Goal: Information Seeking & Learning: Learn about a topic

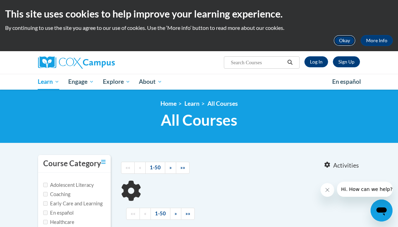
click at [346, 43] on button "Okay" at bounding box center [345, 40] width 22 height 11
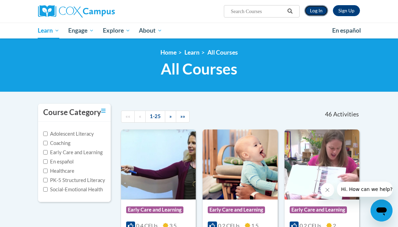
click at [318, 12] on link "Log In" at bounding box center [316, 10] width 24 height 11
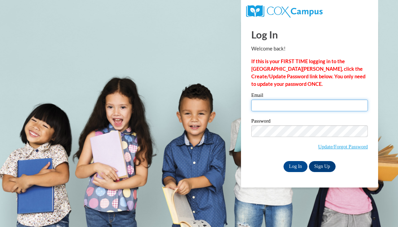
click at [268, 102] on input "Email" at bounding box center [309, 105] width 117 height 12
type input "khayri.ruffin@students.cau.edu"
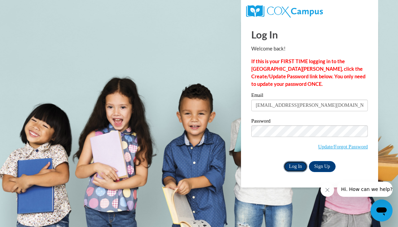
click at [292, 166] on input "Log In" at bounding box center [296, 166] width 24 height 11
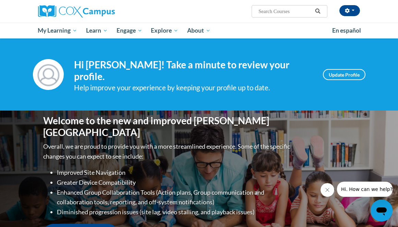
click at [275, 9] on input "Search..." at bounding box center [285, 11] width 55 height 8
paste input "Systematic and Explicit Phonics Instruction"
type input "Systematic and Explicit Phonics Instruction"
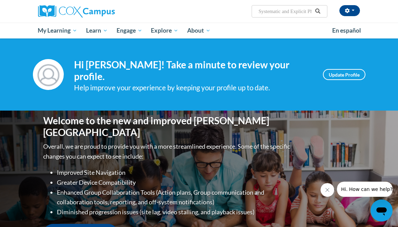
click at [317, 13] on icon "Search" at bounding box center [317, 11] width 5 height 5
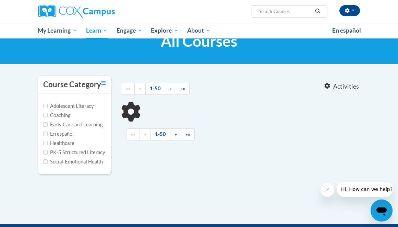
scroll to position [42, 0]
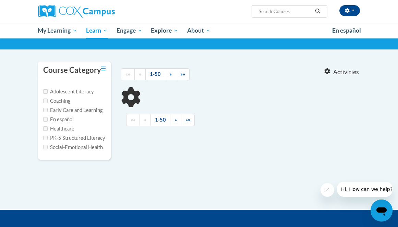
type input "Systematic and Explicit Phonics Instruction"
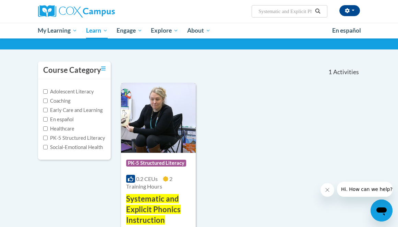
click at [173, 146] on img at bounding box center [158, 118] width 75 height 70
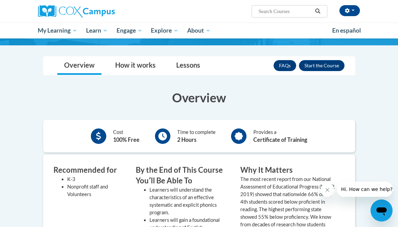
scroll to position [38, 0]
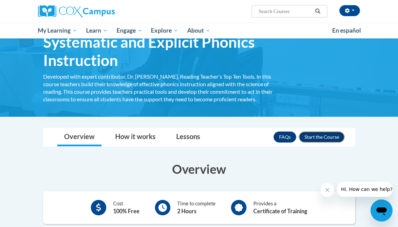
click at [314, 140] on button "Enroll" at bounding box center [322, 136] width 46 height 11
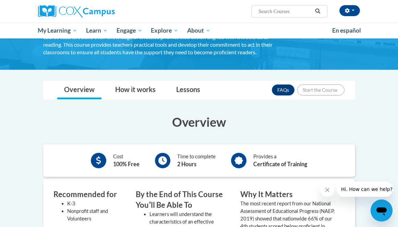
scroll to position [85, 0]
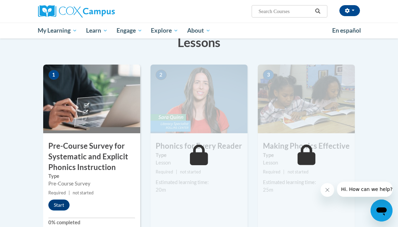
scroll to position [173, 0]
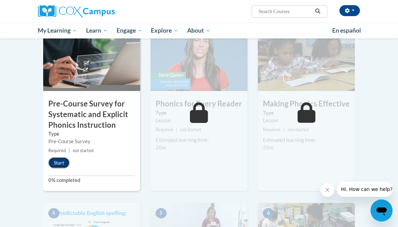
click at [57, 167] on button "Start" at bounding box center [58, 162] width 21 height 11
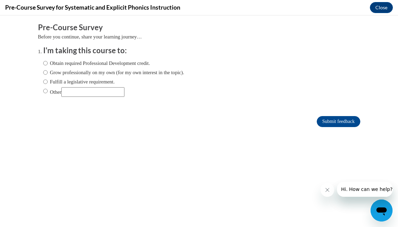
scroll to position [0, 0]
click at [44, 73] on input "Grow professionally on my own (for my own interest in the topic)." at bounding box center [45, 73] width 4 height 8
radio input "true"
click at [343, 124] on input "Submit feedback" at bounding box center [338, 121] width 43 height 11
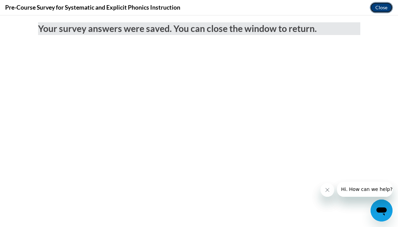
click at [384, 7] on button "Close" at bounding box center [381, 7] width 23 height 11
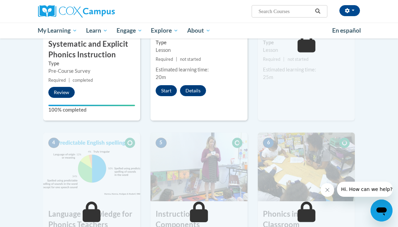
scroll to position [203, 0]
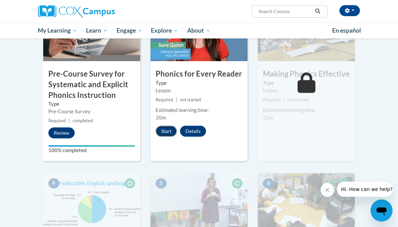
click at [171, 134] on button "Start" at bounding box center [166, 130] width 21 height 11
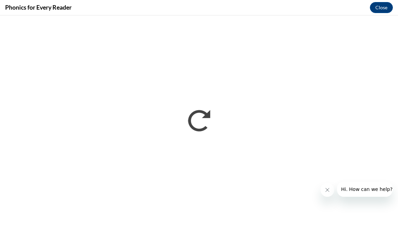
scroll to position [0, 0]
click at [343, 195] on button "Hi. How can we help?" at bounding box center [367, 188] width 60 height 15
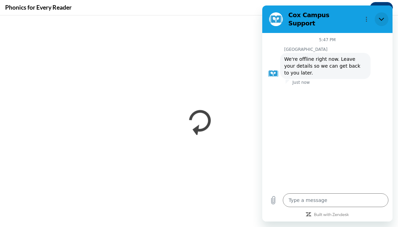
click at [386, 17] on button "Close" at bounding box center [382, 19] width 14 height 14
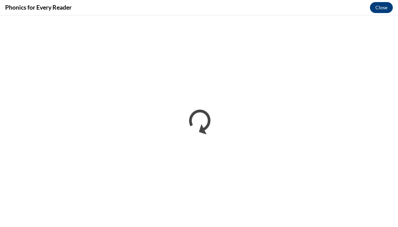
type textarea "x"
click at [382, 8] on button "Close" at bounding box center [381, 7] width 23 height 11
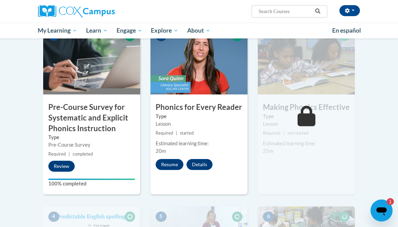
scroll to position [182, 0]
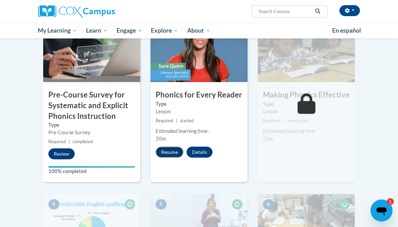
click at [176, 153] on button "Resume" at bounding box center [170, 151] width 28 height 11
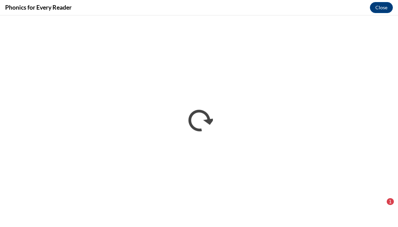
scroll to position [0, 0]
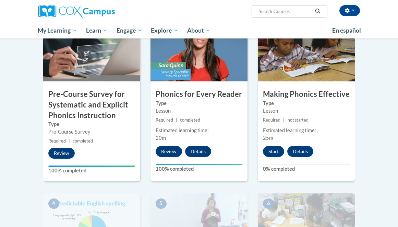
scroll to position [183, 0]
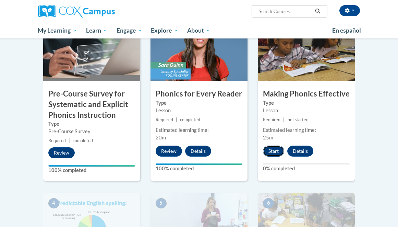
click at [275, 151] on button "Start" at bounding box center [273, 150] width 21 height 11
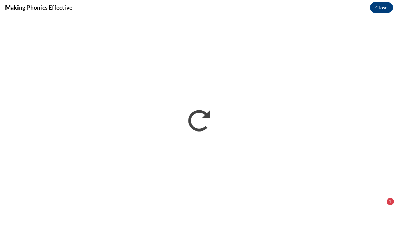
scroll to position [0, 0]
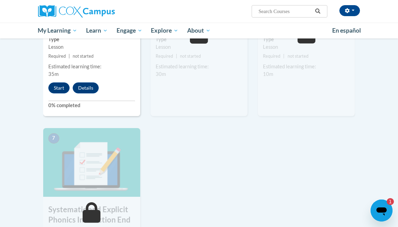
scroll to position [391, 0]
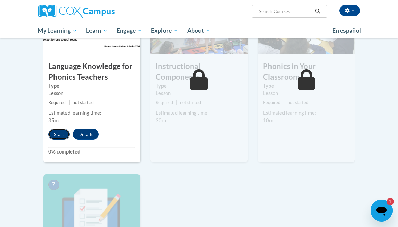
click at [53, 132] on button "Start" at bounding box center [58, 134] width 21 height 11
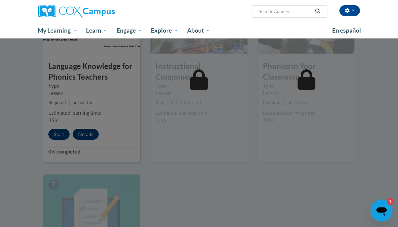
scroll to position [393, 0]
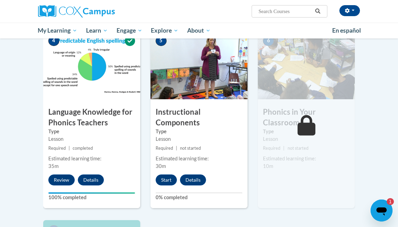
scroll to position [351, 0]
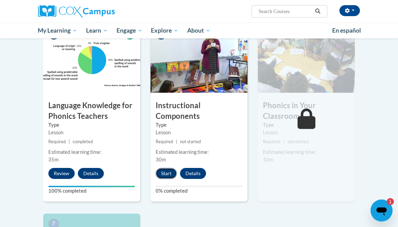
click at [168, 175] on button "Start" at bounding box center [166, 173] width 21 height 11
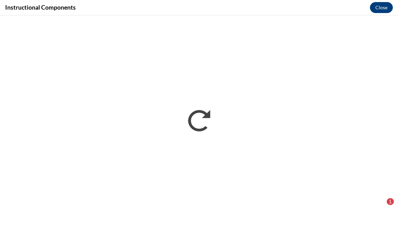
scroll to position [0, 0]
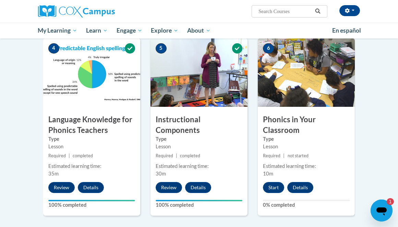
scroll to position [336, 0]
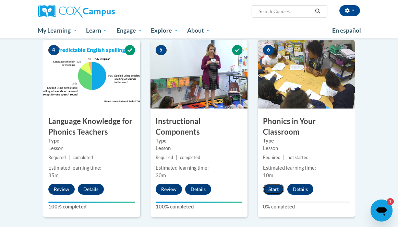
click at [275, 190] on button "Start" at bounding box center [273, 188] width 21 height 11
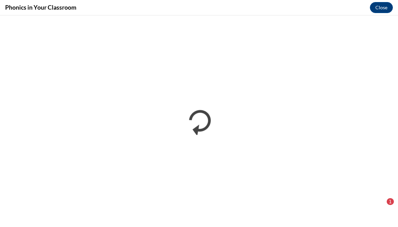
scroll to position [0, 0]
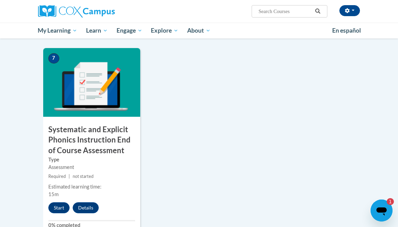
scroll to position [519, 0]
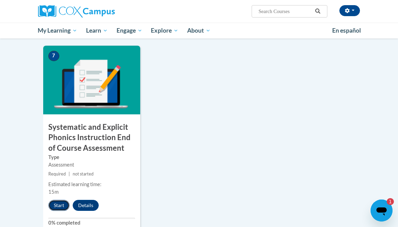
click at [60, 208] on button "Start" at bounding box center [58, 205] width 21 height 11
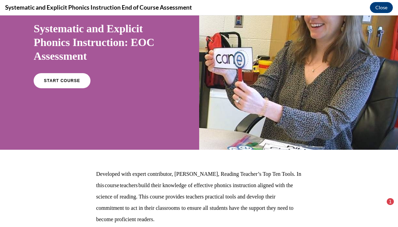
scroll to position [0, 0]
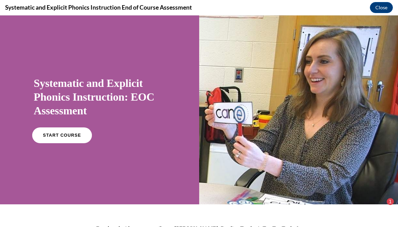
click at [61, 139] on link "START COURSE" at bounding box center [62, 135] width 60 height 16
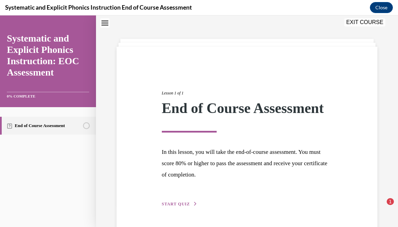
scroll to position [43, 0]
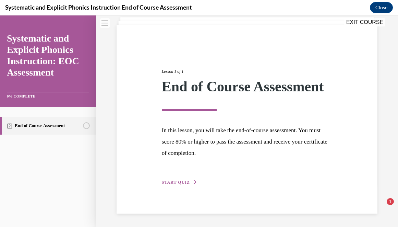
click at [178, 183] on span "START QUIZ" at bounding box center [176, 182] width 28 height 5
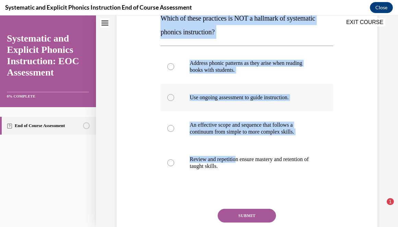
scroll to position [120, 0]
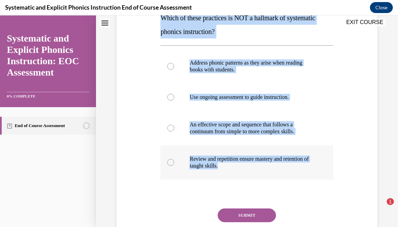
drag, startPoint x: 159, startPoint y: 70, endPoint x: 240, endPoint y: 166, distance: 125.0
click at [240, 166] on div "Question 01/10 Which of these practices is NOT a hallmark of systematic phonics…" at bounding box center [247, 114] width 176 height 299
copy div "Which of these practices is NOT a hallmark of systematic phonics instruction? A…"
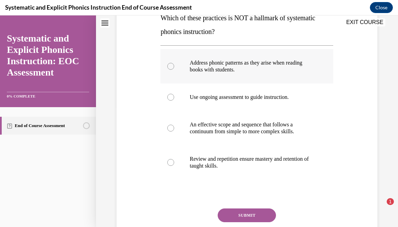
click at [177, 64] on div at bounding box center [246, 66] width 173 height 34
click at [238, 219] on button "SUBMIT" at bounding box center [247, 215] width 58 height 14
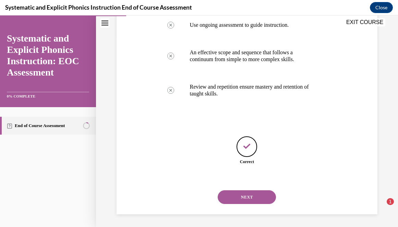
scroll to position [193, 0]
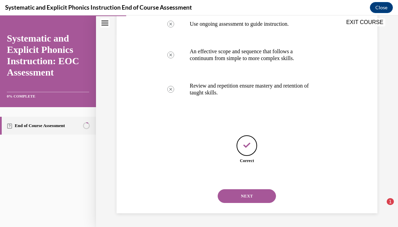
click at [242, 195] on button "NEXT" at bounding box center [247, 196] width 58 height 14
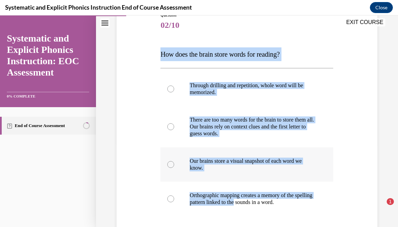
scroll to position [84, 0]
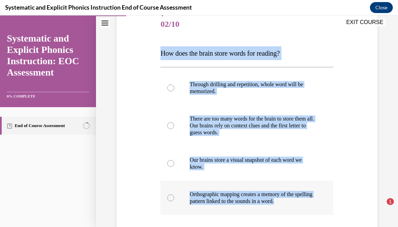
drag, startPoint x: 159, startPoint y: 82, endPoint x: 302, endPoint y: 201, distance: 186.2
click at [302, 201] on div "Question 02/10 How does the brain store words for reading? Through drilling and…" at bounding box center [247, 150] width 176 height 299
copy div "How does the brain store words for reading? Through drilling and repetition, wh…"
click at [173, 193] on div at bounding box center [246, 197] width 173 height 34
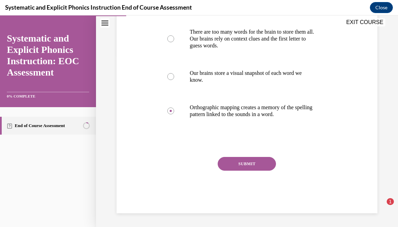
click at [236, 162] on button "SUBMIT" at bounding box center [247, 164] width 58 height 14
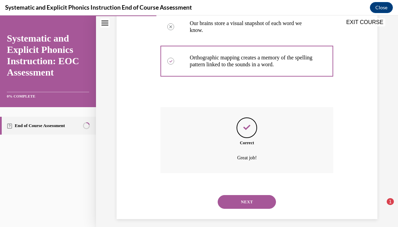
scroll to position [227, 0]
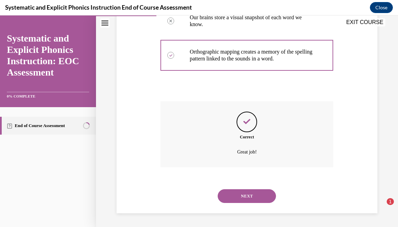
click at [243, 195] on button "NEXT" at bounding box center [247, 196] width 58 height 14
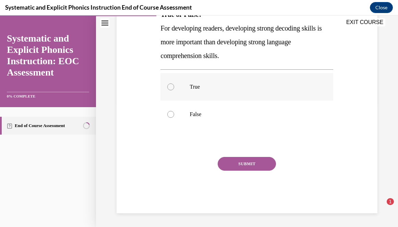
scroll to position [0, 0]
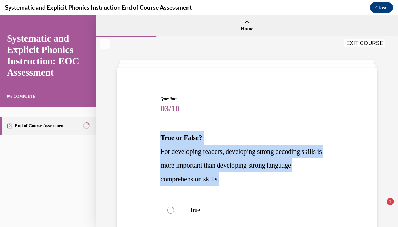
drag, startPoint x: 158, startPoint y: 136, endPoint x: 225, endPoint y: 181, distance: 81.0
click at [225, 181] on div "Question 03/10 True or False? For developing readers, developing strong decodin…" at bounding box center [247, 205] width 264 height 261
copy div "True or False? For developing readers, developing strong decoding skills is mor…"
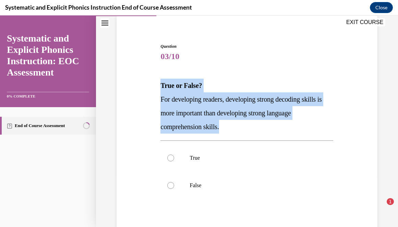
scroll to position [84, 0]
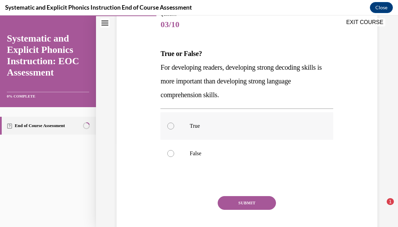
click at [174, 132] on div at bounding box center [246, 125] width 173 height 27
click at [251, 199] on button "SUBMIT" at bounding box center [247, 203] width 58 height 14
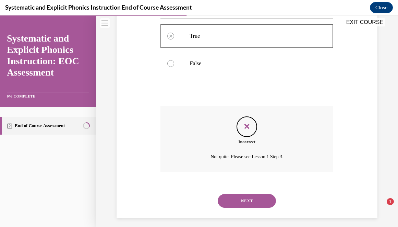
scroll to position [179, 0]
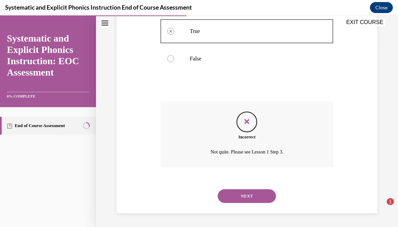
click at [244, 193] on button "NEXT" at bounding box center [247, 196] width 58 height 14
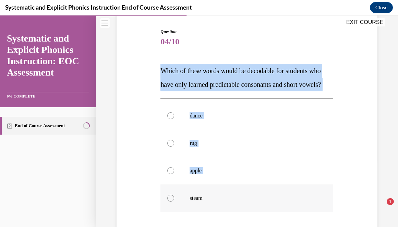
scroll to position [90, 0]
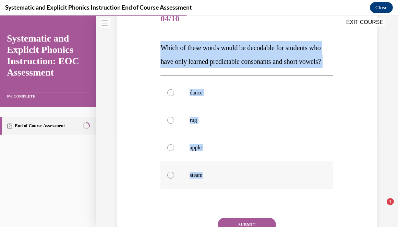
drag, startPoint x: 160, startPoint y: 105, endPoint x: 207, endPoint y: 191, distance: 98.4
click at [207, 191] on div "Question 04/10 Which of these words would be decodable for students who have on…" at bounding box center [247, 134] width 176 height 278
copy div "Which of these words would be decodable for students who have only learned pred…"
click at [173, 123] on div at bounding box center [170, 120] width 7 height 7
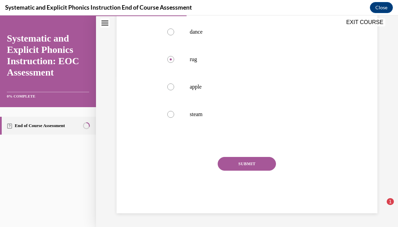
click at [250, 161] on button "SUBMIT" at bounding box center [247, 164] width 58 height 14
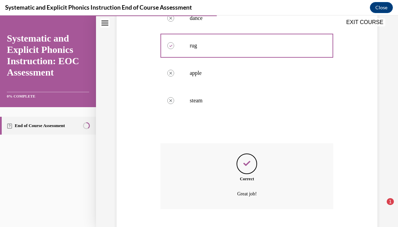
scroll to position [220, 0]
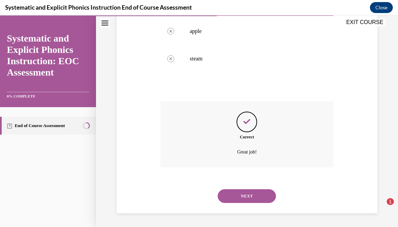
click at [241, 192] on button "NEXT" at bounding box center [247, 196] width 58 height 14
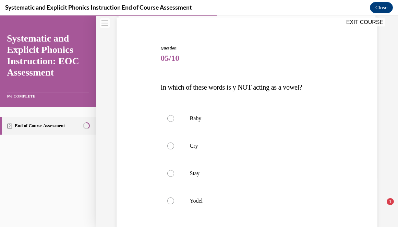
scroll to position [56, 0]
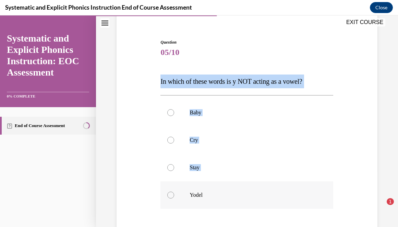
drag, startPoint x: 156, startPoint y: 81, endPoint x: 210, endPoint y: 200, distance: 129.8
click at [210, 200] on div "Question 05/10 In which of these words is y NOT acting as a vowel? Baby Cry Sta…" at bounding box center [247, 156] width 264 height 275
copy div "In which of these words is y NOT acting as a vowel? Baby Cry Stay"
click at [169, 197] on div at bounding box center [170, 194] width 7 height 7
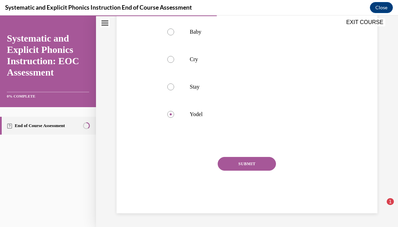
click at [248, 165] on button "SUBMIT" at bounding box center [247, 164] width 58 height 14
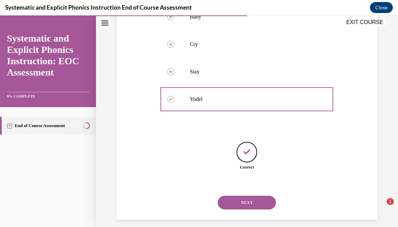
scroll to position [158, 0]
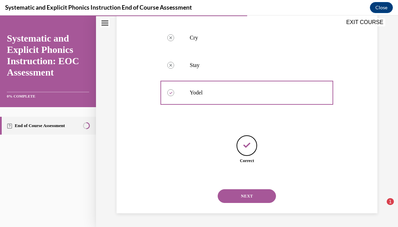
click at [242, 192] on button "NEXT" at bounding box center [247, 196] width 58 height 14
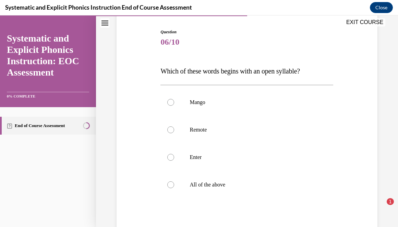
scroll to position [68, 0]
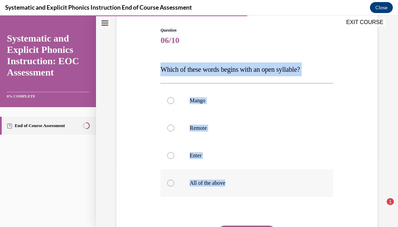
drag, startPoint x: 160, startPoint y: 67, endPoint x: 236, endPoint y: 185, distance: 140.9
click at [236, 185] on div "Question 06/10 Which of these words begins with an open syllable? Mango Remote …" at bounding box center [247, 149] width 176 height 265
copy div "Which of these words begins with an open syllable? Mango Remote Enter All of th…"
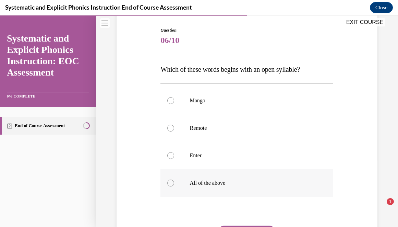
click at [172, 184] on div at bounding box center [170, 182] width 7 height 7
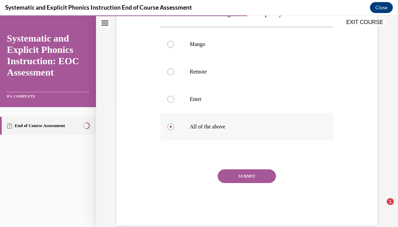
scroll to position [137, 0]
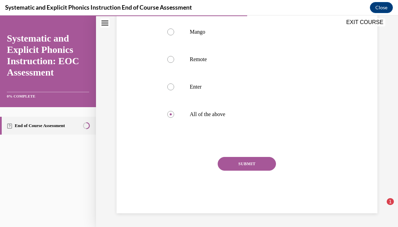
click at [252, 156] on div "Question 06/10 Which of these words begins with an open syllable? Mango Remote …" at bounding box center [246, 86] width 173 height 254
click at [252, 163] on button "SUBMIT" at bounding box center [247, 164] width 58 height 14
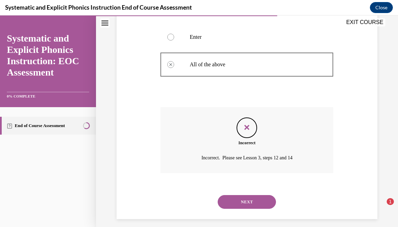
scroll to position [192, 0]
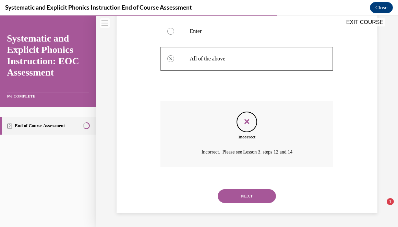
click at [242, 197] on button "NEXT" at bounding box center [247, 196] width 58 height 14
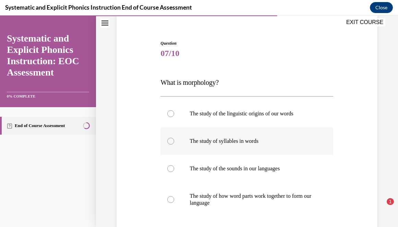
scroll to position [94, 0]
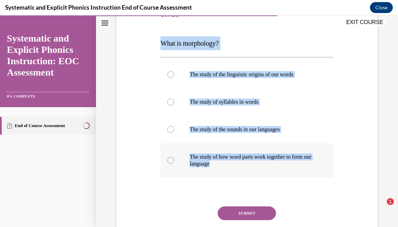
drag, startPoint x: 156, startPoint y: 44, endPoint x: 228, endPoint y: 165, distance: 140.4
click at [228, 165] on div "Question 07/10 What is morphology? The study of the linguistic origins of our w…" at bounding box center [247, 121] width 264 height 282
copy div "What is morphology? The study of the linguistic origins of our words The study …"
click at [169, 166] on div at bounding box center [246, 160] width 173 height 34
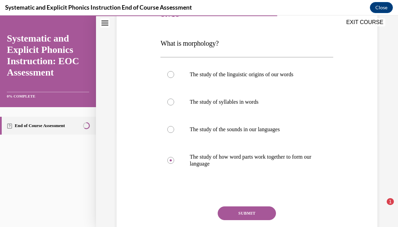
click at [231, 207] on button "SUBMIT" at bounding box center [247, 213] width 58 height 14
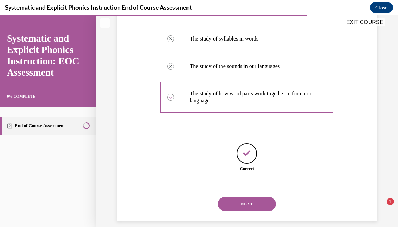
scroll to position [165, 0]
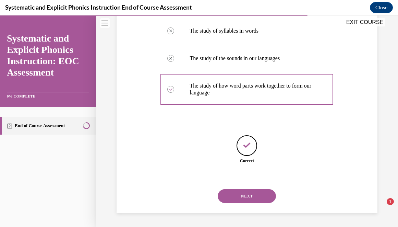
click at [249, 193] on button "NEXT" at bounding box center [247, 196] width 58 height 14
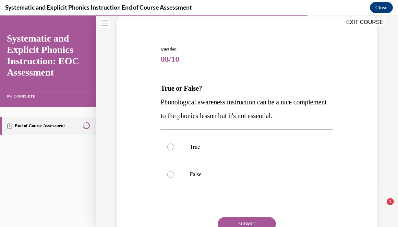
scroll to position [51, 0]
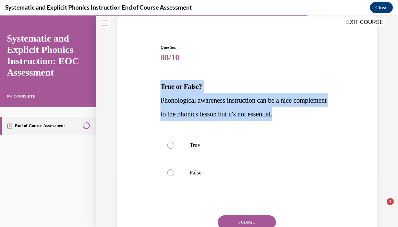
drag, startPoint x: 158, startPoint y: 86, endPoint x: 325, endPoint y: 117, distance: 170.0
click at [325, 117] on div "Question 08/10 True or False? Phonological awareness instruction can be a nice …" at bounding box center [247, 148] width 264 height 248
copy div "True or False? Phonological awareness instruction can be a nice complement to t…"
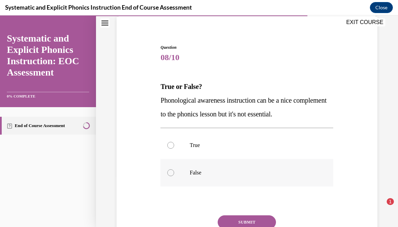
click at [169, 164] on div at bounding box center [246, 172] width 173 height 27
click at [248, 218] on button "SUBMIT" at bounding box center [247, 222] width 58 height 14
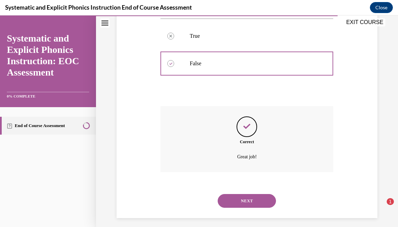
scroll to position [165, 0]
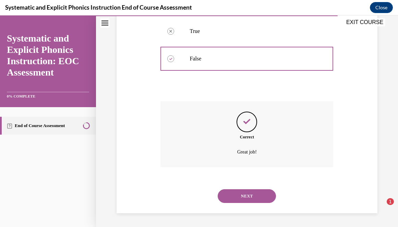
click at [246, 192] on button "NEXT" at bounding box center [247, 196] width 58 height 14
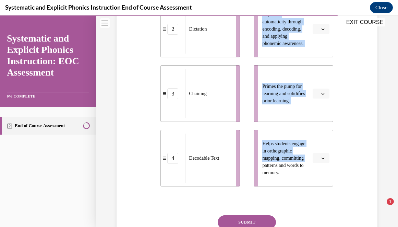
scroll to position [246, 0]
drag, startPoint x: 158, startPoint y: 56, endPoint x: 290, endPoint y: 177, distance: 178.1
click at [290, 177] on div "Question 09/10 Match these instructional components from an effective phonics l…" at bounding box center [247, 50] width 264 height 442
copy div "Match these instructional components from an effective phonics lesson with thei…"
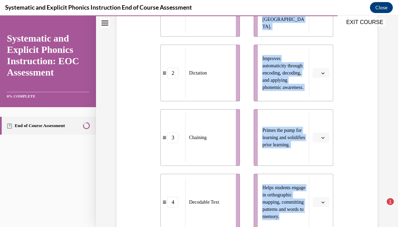
scroll to position [202, 0]
click at [325, 135] on icon "button" at bounding box center [322, 136] width 3 height 3
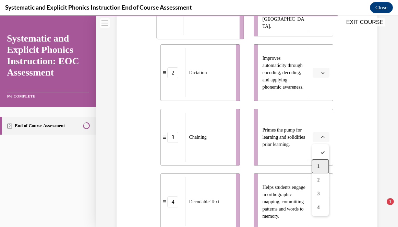
click at [318, 167] on span "1" at bounding box center [318, 165] width 2 height 5
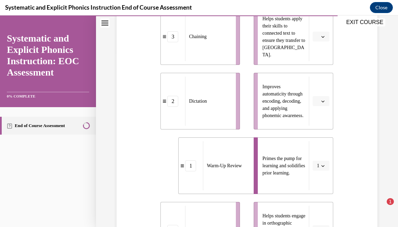
scroll to position [173, 0]
click at [318, 102] on span "Please select an option" at bounding box center [318, 101] width 2 height 7
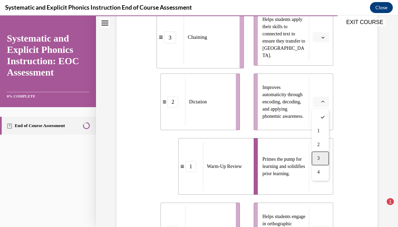
click at [320, 158] on div "3" at bounding box center [320, 158] width 17 height 14
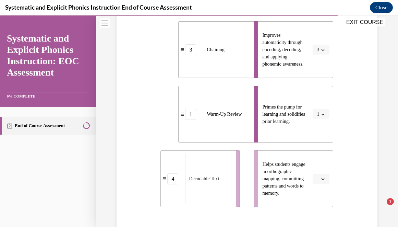
scroll to position [226, 0]
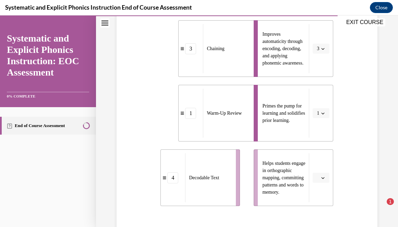
click at [322, 182] on button "button" at bounding box center [321, 177] width 17 height 10
click at [320, 134] on div "2" at bounding box center [320, 135] width 17 height 14
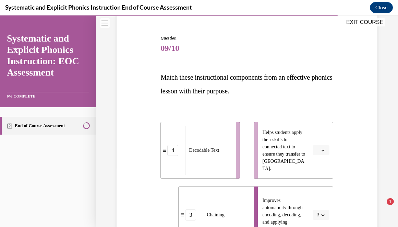
scroll to position [61, 0]
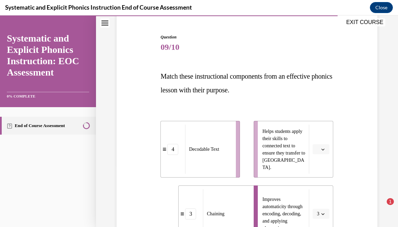
click at [322, 150] on icon "button" at bounding box center [322, 148] width 3 height 3
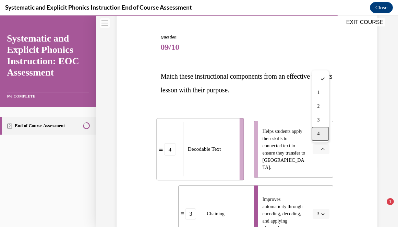
click at [319, 131] on span "4" at bounding box center [318, 133] width 2 height 5
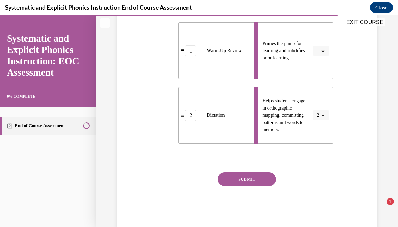
scroll to position [304, 0]
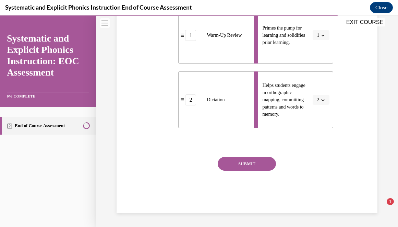
click at [253, 168] on button "SUBMIT" at bounding box center [247, 164] width 58 height 14
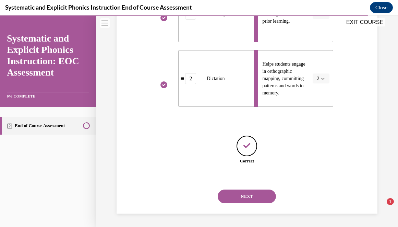
scroll to position [326, 0]
click at [244, 197] on button "NEXT" at bounding box center [247, 196] width 58 height 14
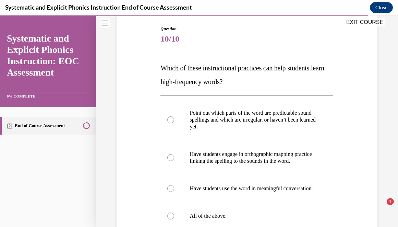
scroll to position [76, 0]
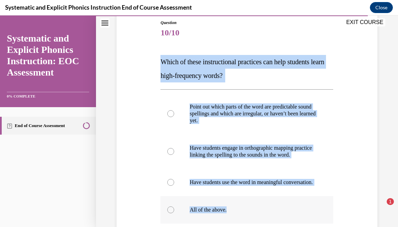
drag, startPoint x: 161, startPoint y: 58, endPoint x: 249, endPoint y: 222, distance: 186.2
click at [249, 222] on div "Question 10/10 Which of these instructional practices can help students learn h…" at bounding box center [246, 164] width 173 height 289
copy div "Which of these instructional practices can help students learn high-frequency w…"
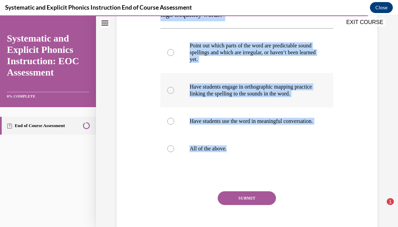
scroll to position [137, 0]
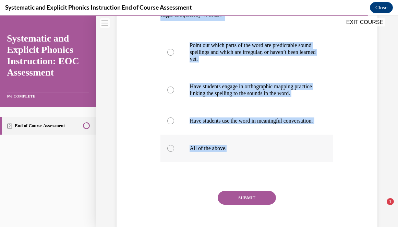
click at [175, 157] on div at bounding box center [246, 147] width 173 height 27
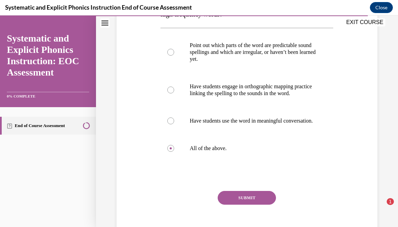
click at [235, 204] on button "SUBMIT" at bounding box center [247, 198] width 58 height 14
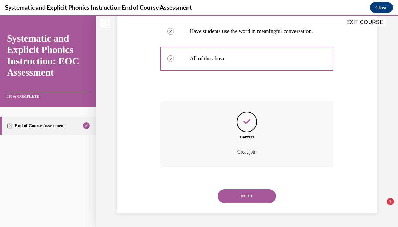
scroll to position [240, 0]
click at [238, 190] on button "NEXT" at bounding box center [247, 196] width 58 height 14
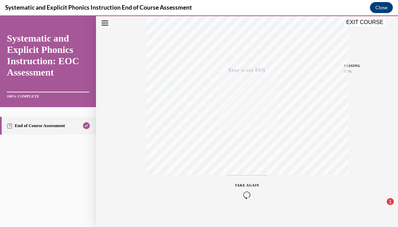
scroll to position [140, 0]
click at [350, 75] on div "Quiz Results PASSING 80% Your score 80% Passed PASSING 80% Your score Your scor…" at bounding box center [247, 62] width 302 height 330
click at [349, 74] on div "Quiz Results PASSING 80% Your score 80% Passed PASSING 80% Your score Your scor…" at bounding box center [247, 62] width 302 height 330
click at [360, 25] on button "EXIT COURSE" at bounding box center [364, 22] width 41 height 8
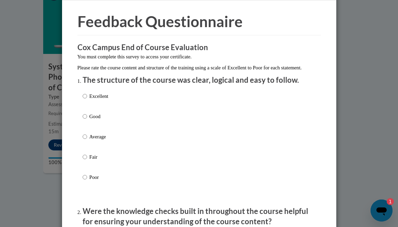
scroll to position [23, 0]
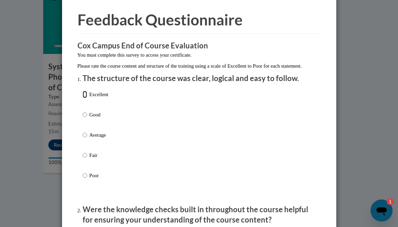
click at [83, 98] on input "Excellent" at bounding box center [85, 95] width 4 height 8
radio input "true"
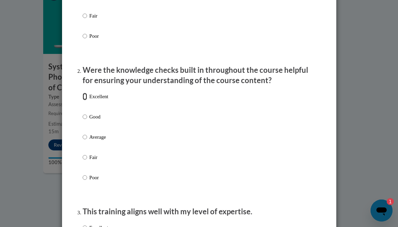
click at [86, 100] on input "Excellent" at bounding box center [85, 97] width 4 height 8
radio input "true"
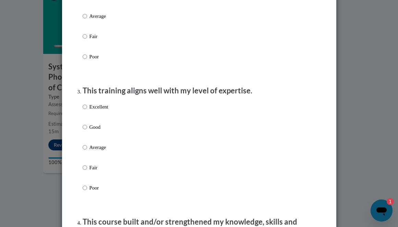
scroll to position [362, 0]
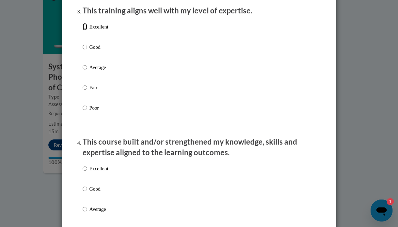
click at [85, 31] on input "Excellent" at bounding box center [85, 27] width 4 height 8
radio input "true"
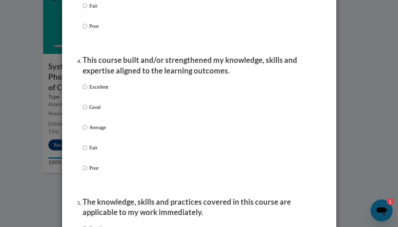
scroll to position [458, 0]
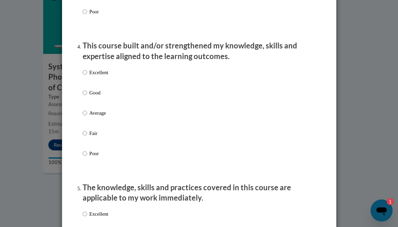
click at [89, 76] on p "Excellent" at bounding box center [98, 73] width 19 height 8
click at [87, 76] on input "Excellent" at bounding box center [85, 73] width 4 height 8
radio input "true"
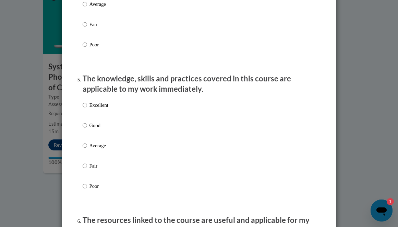
scroll to position [671, 0]
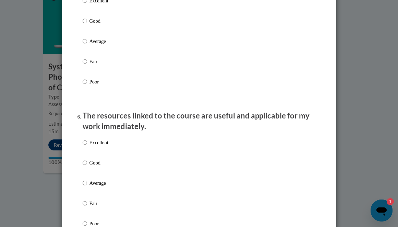
click at [89, 4] on p "Excellent" at bounding box center [98, 1] width 19 height 8
click at [87, 4] on input "Excellent" at bounding box center [85, 1] width 4 height 8
radio input "true"
click at [94, 146] on p "Excellent" at bounding box center [98, 143] width 19 height 8
click at [87, 146] on input "Excellent" at bounding box center [85, 143] width 4 height 8
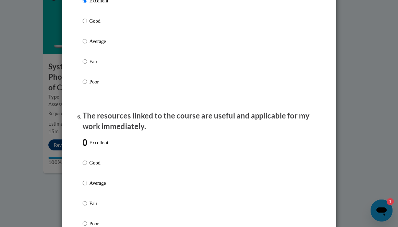
radio input "true"
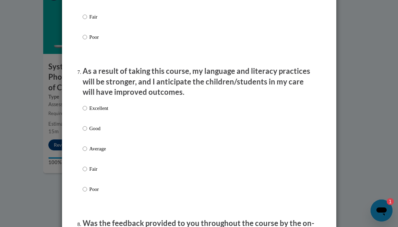
click at [96, 112] on p "Excellent" at bounding box center [98, 108] width 19 height 8
click at [87, 112] on input "Excellent" at bounding box center [85, 108] width 4 height 8
radio input "true"
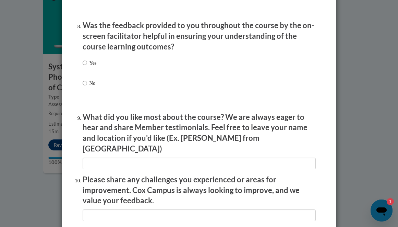
scroll to position [1048, 0]
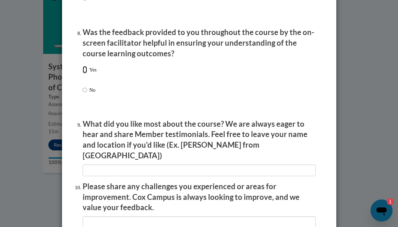
click at [85, 73] on input "Yes" at bounding box center [85, 70] width 4 height 8
radio input "true"
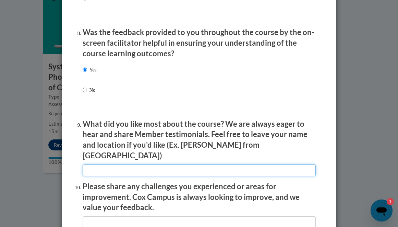
click at [105, 164] on input "textbox" at bounding box center [199, 170] width 233 height 12
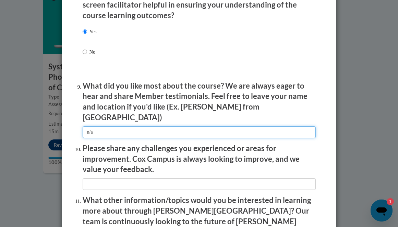
scroll to position [1093, 0]
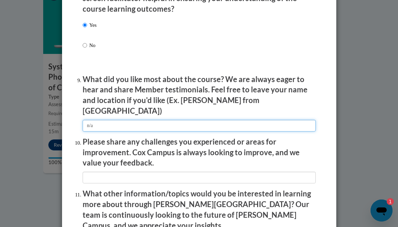
type input "n/a"
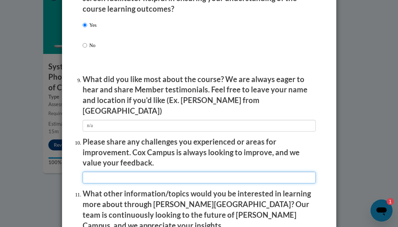
click at [118, 171] on input "textbox" at bounding box center [199, 177] width 233 height 12
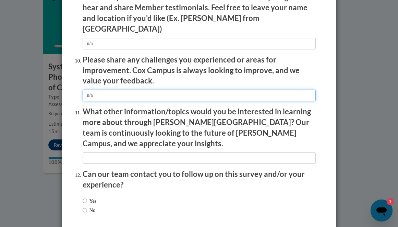
scroll to position [1200, 0]
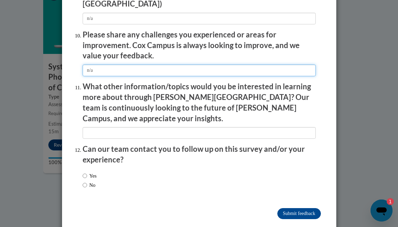
type input "n/a"
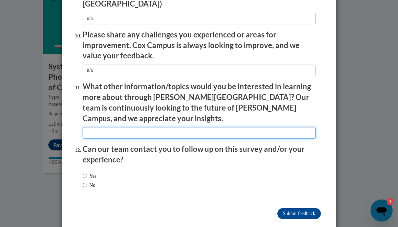
click at [105, 127] on input "textbox" at bounding box center [199, 133] width 233 height 12
type input "n.a"
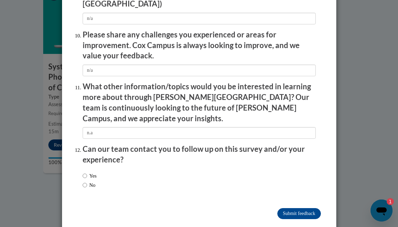
click at [88, 181] on label "No" at bounding box center [89, 185] width 13 height 8
click at [87, 181] on input "No" at bounding box center [85, 185] width 4 height 8
radio input "true"
click at [289, 208] on input "Submit feedback" at bounding box center [298, 213] width 43 height 11
